Goal: Transaction & Acquisition: Purchase product/service

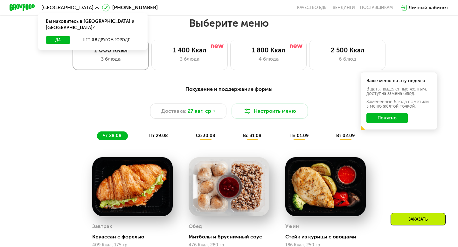
scroll to position [251, 0]
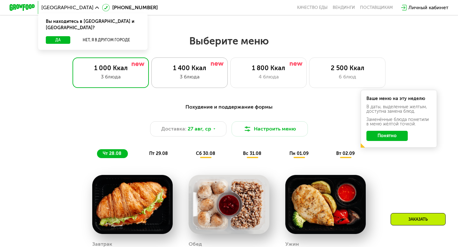
click at [201, 69] on div "1 400 Ккал" at bounding box center [189, 68] width 63 height 8
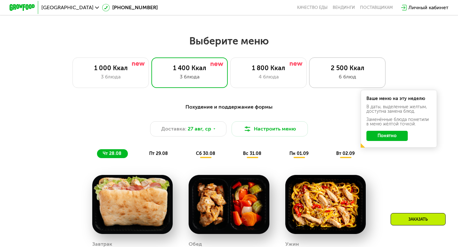
click at [331, 82] on div "2 500 Ккал 6 блюд" at bounding box center [347, 73] width 76 height 31
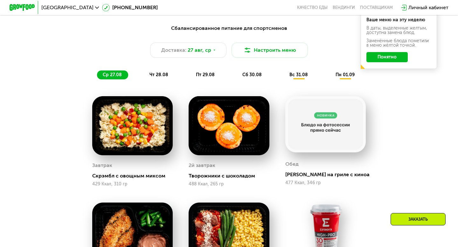
scroll to position [330, 0]
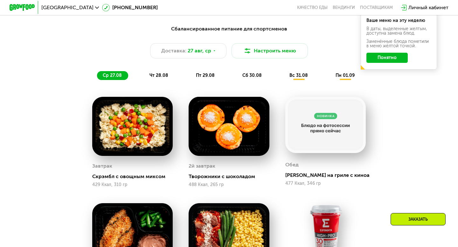
click at [190, 71] on div "чт 28.08" at bounding box center [205, 75] width 31 height 9
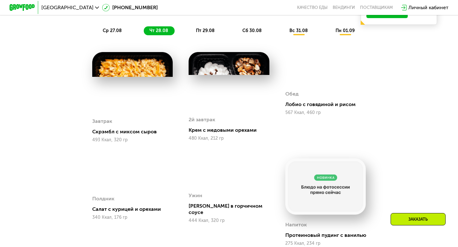
scroll to position [356, 0]
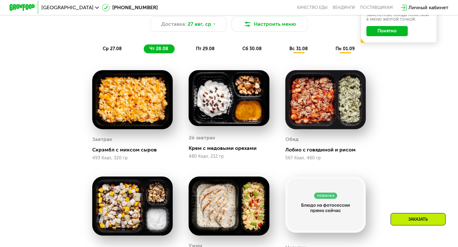
click at [208, 50] on span "пт 29.08" at bounding box center [205, 48] width 19 height 5
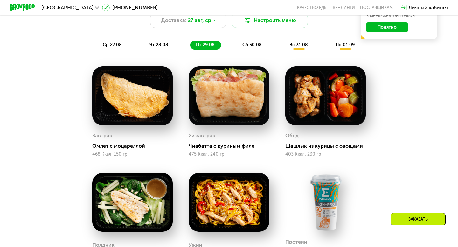
scroll to position [348, 0]
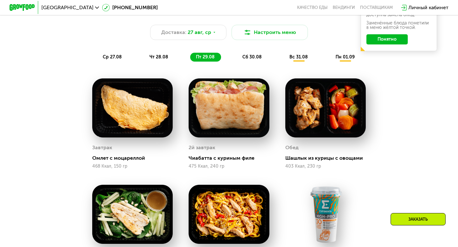
click at [256, 55] on span "сб 30.08" at bounding box center [251, 56] width 19 height 5
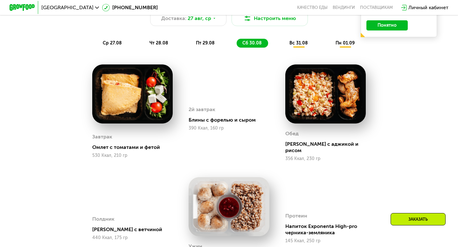
scroll to position [353, 0]
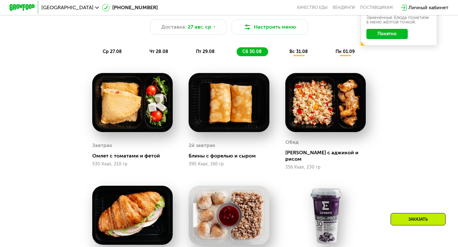
click at [302, 54] on span "вс 31.08" at bounding box center [298, 51] width 18 height 5
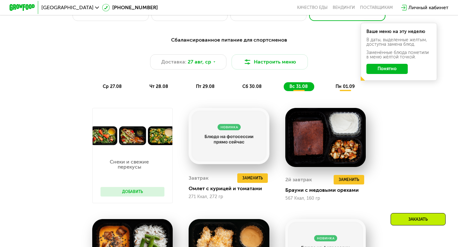
scroll to position [313, 0]
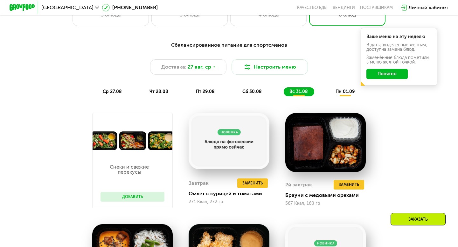
click at [343, 94] on span "пн 01.09" at bounding box center [344, 91] width 19 height 5
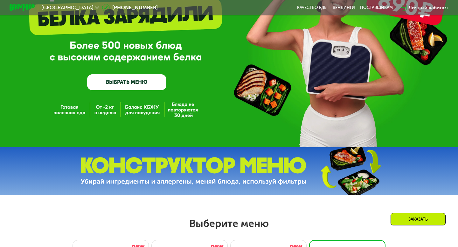
scroll to position [68, 0]
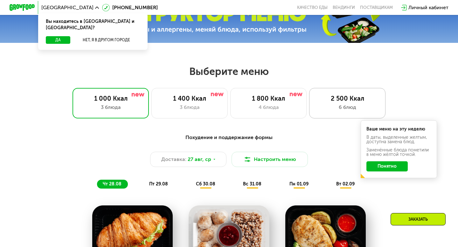
click at [318, 108] on div "6 блюд" at bounding box center [347, 108] width 63 height 8
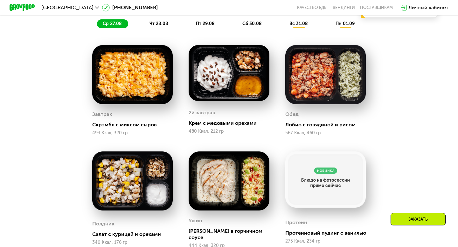
scroll to position [320, 0]
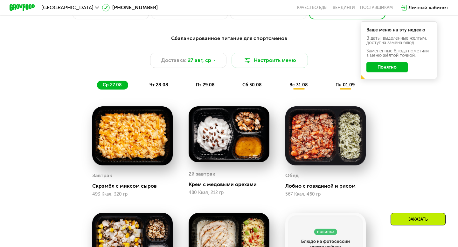
click at [160, 85] on span "чт 28.08" at bounding box center [158, 84] width 19 height 5
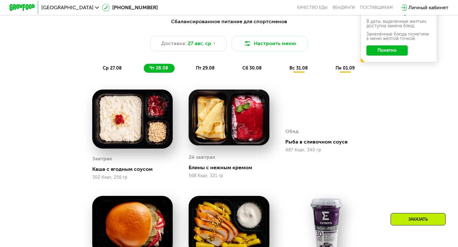
scroll to position [335, 0]
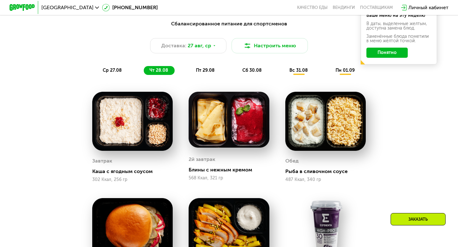
click at [207, 69] on span "пт 29.08" at bounding box center [205, 70] width 19 height 5
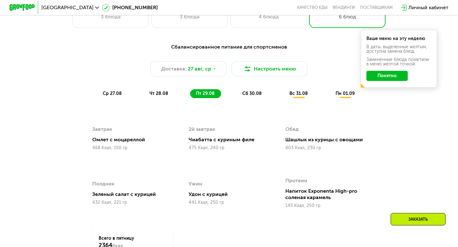
scroll to position [312, 0]
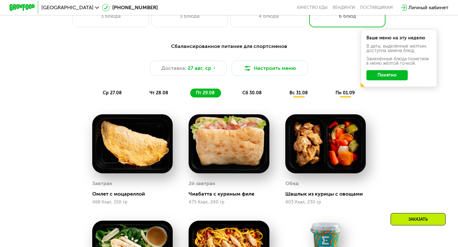
click at [251, 93] on span "сб 30.08" at bounding box center [251, 92] width 19 height 5
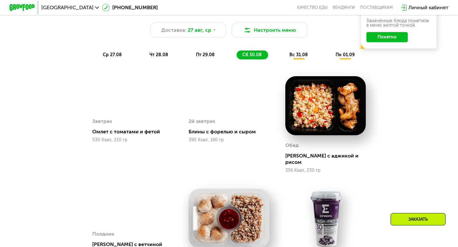
scroll to position [350, 0]
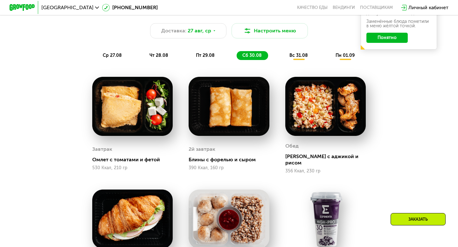
click at [301, 55] on span "вс 31.08" at bounding box center [298, 55] width 18 height 5
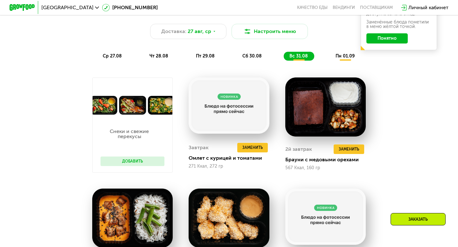
scroll to position [344, 0]
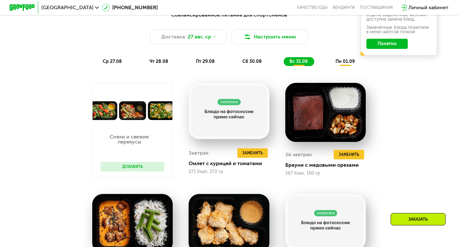
click at [341, 63] on span "пн 01.09" at bounding box center [344, 61] width 19 height 5
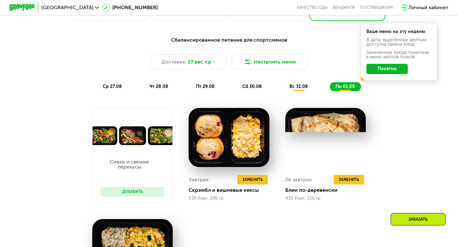
scroll to position [316, 0]
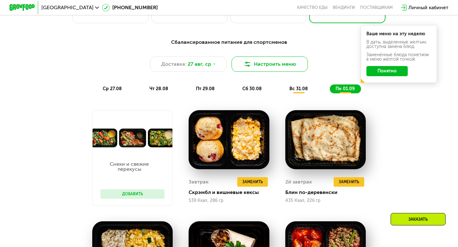
click at [277, 61] on button "Настроить меню" at bounding box center [269, 64] width 76 height 15
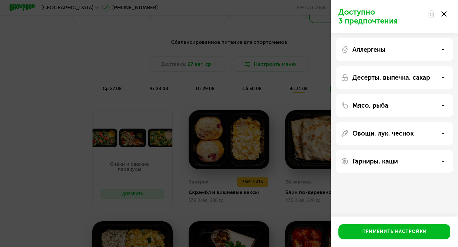
click at [384, 108] on p "Мясо, рыба" at bounding box center [370, 106] width 36 height 8
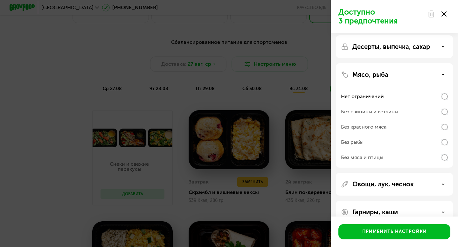
scroll to position [34, 0]
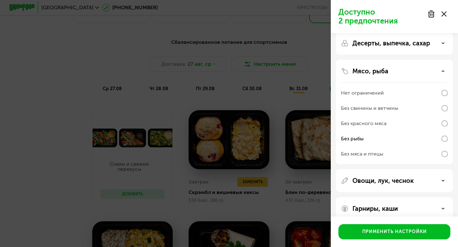
click at [443, 13] on use at bounding box center [443, 13] width 5 height 5
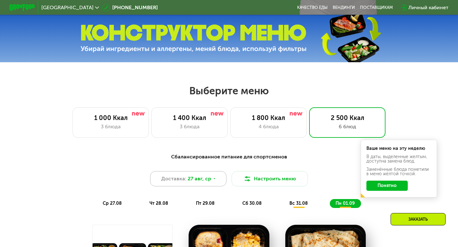
scroll to position [204, 0]
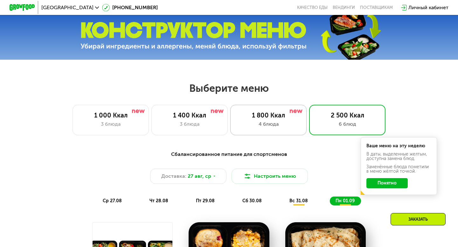
click at [262, 118] on div "1 800 Ккал" at bounding box center [268, 116] width 63 height 8
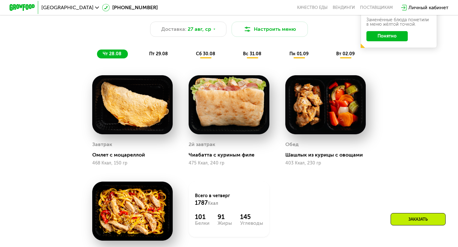
scroll to position [346, 0]
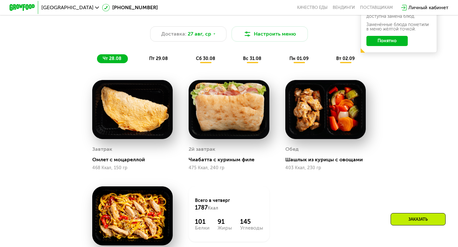
click at [190, 62] on div "пт 29.08" at bounding box center [205, 58] width 31 height 9
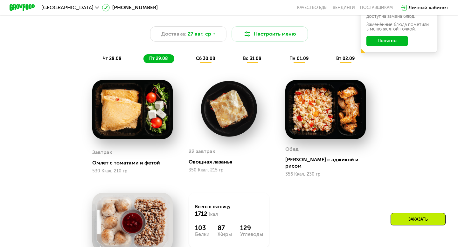
click at [206, 61] on span "сб 30.08" at bounding box center [205, 58] width 19 height 5
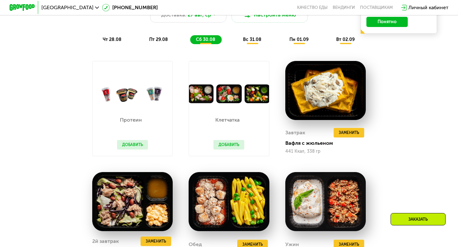
scroll to position [350, 0]
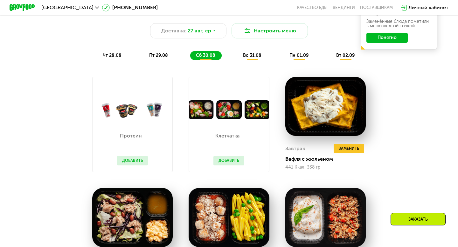
click at [253, 57] on span "вс 31.08" at bounding box center [252, 55] width 18 height 5
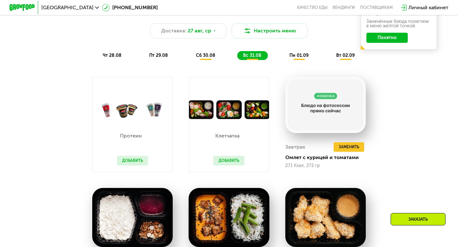
click at [298, 55] on span "пн 01.09" at bounding box center [298, 55] width 19 height 5
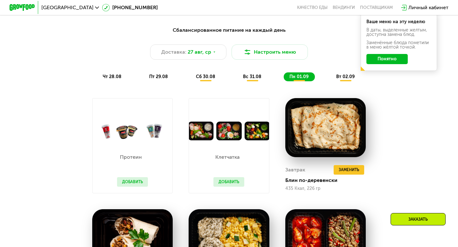
scroll to position [327, 0]
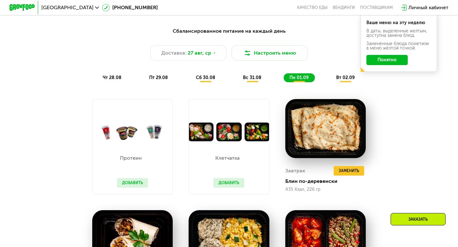
click at [346, 82] on div "вт 02.09" at bounding box center [345, 77] width 31 height 9
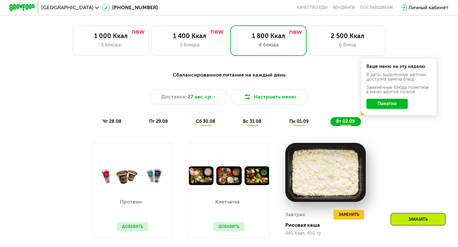
scroll to position [271, 0]
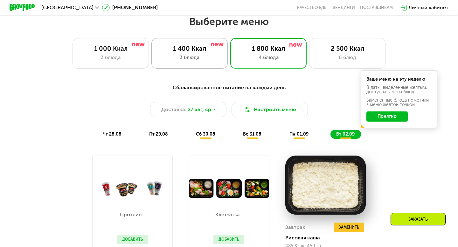
click at [230, 66] on div "1 400 Ккал 3 блюда" at bounding box center [268, 53] width 76 height 31
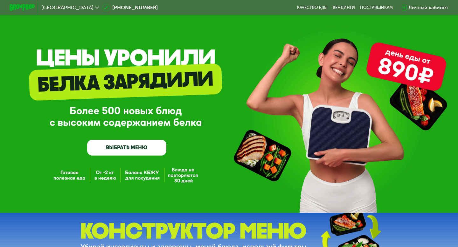
scroll to position [2, 0]
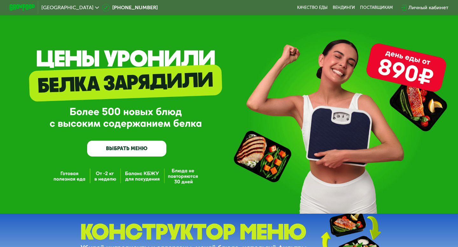
click at [118, 147] on link "ВЫБРАТЬ МЕНЮ" at bounding box center [126, 149] width 79 height 16
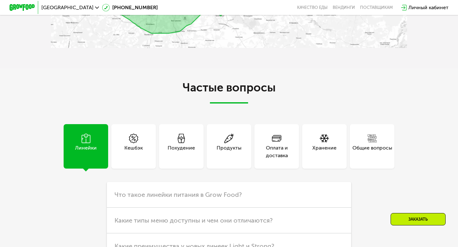
scroll to position [1460, 0]
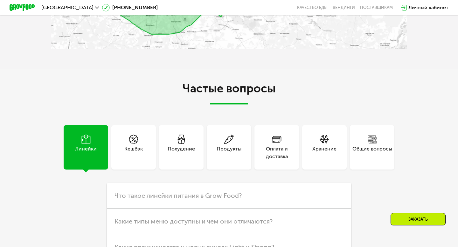
click at [76, 142] on div "Линейки" at bounding box center [86, 147] width 44 height 44
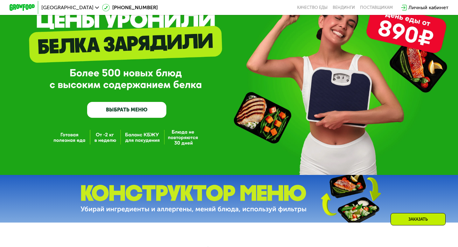
scroll to position [0, 0]
